Goal: Information Seeking & Learning: Learn about a topic

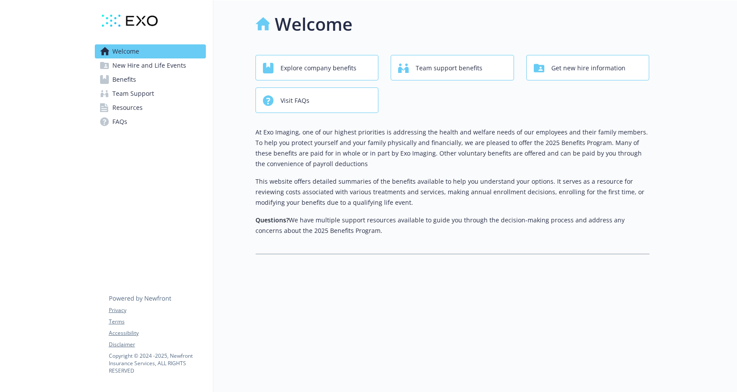
click at [361, 72] on div "Explore company benefits" at bounding box center [318, 68] width 111 height 17
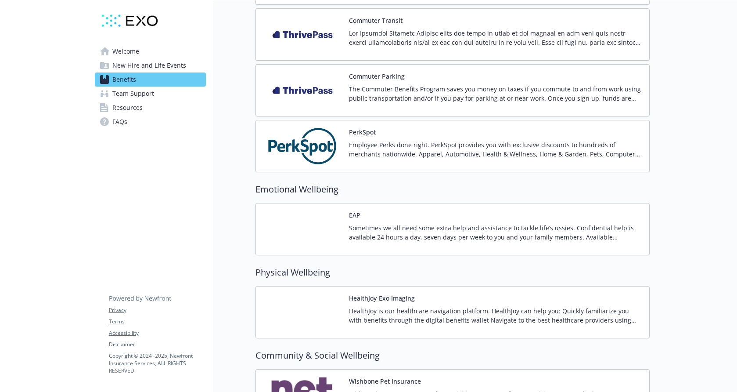
scroll to position [1096, 0]
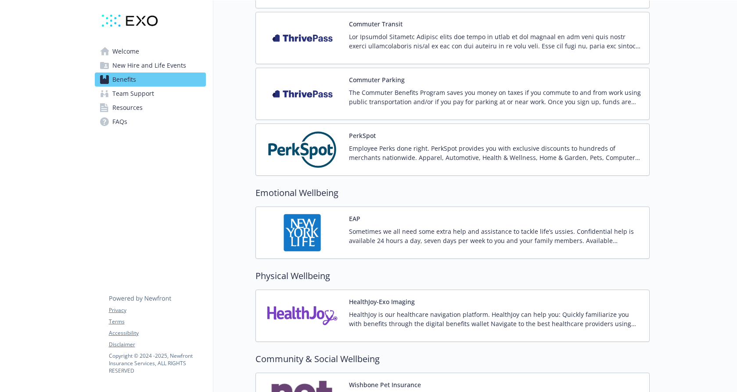
click at [436, 140] on div "PerkSpot Employee Perks done right. PerkSpot provides you with exclusive discou…" at bounding box center [495, 149] width 293 height 37
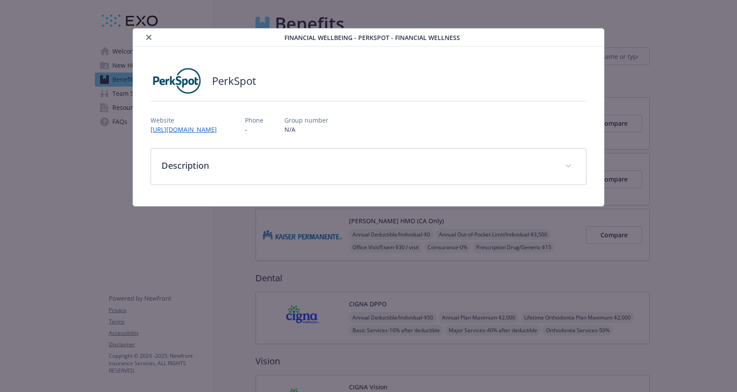
click at [190, 131] on link "[URL][DOMAIN_NAME]" at bounding box center [187, 129] width 73 height 8
click at [147, 36] on icon "close" at bounding box center [148, 37] width 5 height 5
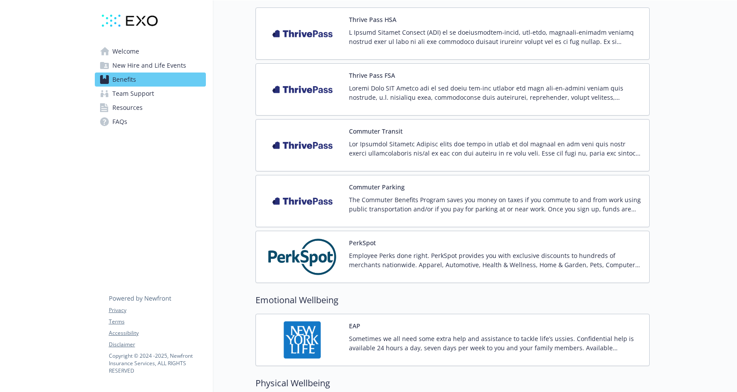
scroll to position [978, 0]
click at [144, 88] on span "Team Support" at bounding box center [133, 94] width 42 height 14
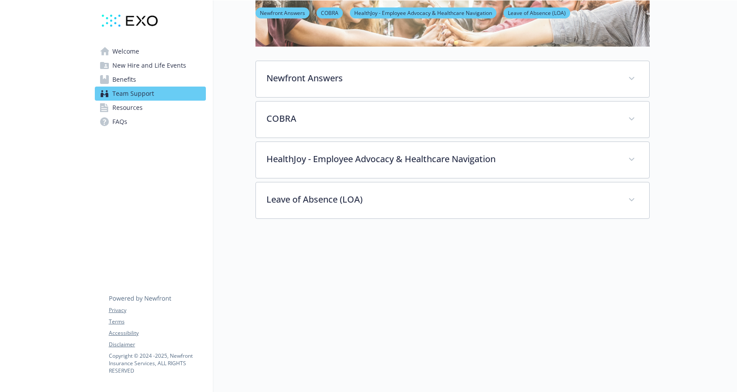
scroll to position [26, 0]
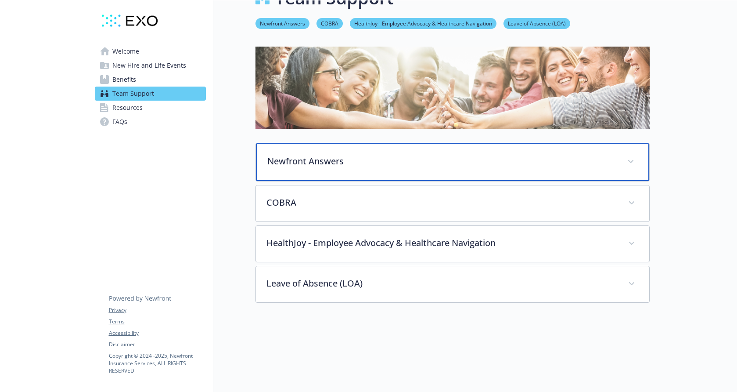
click at [313, 159] on p "Newfront Answers" at bounding box center [442, 161] width 350 height 13
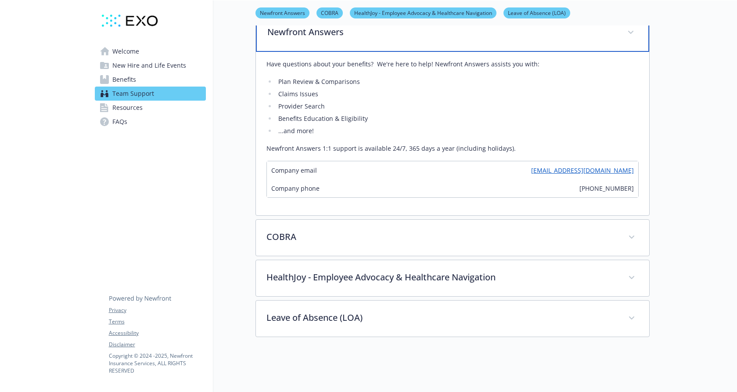
scroll to position [157, 0]
